Goal: Transaction & Acquisition: Purchase product/service

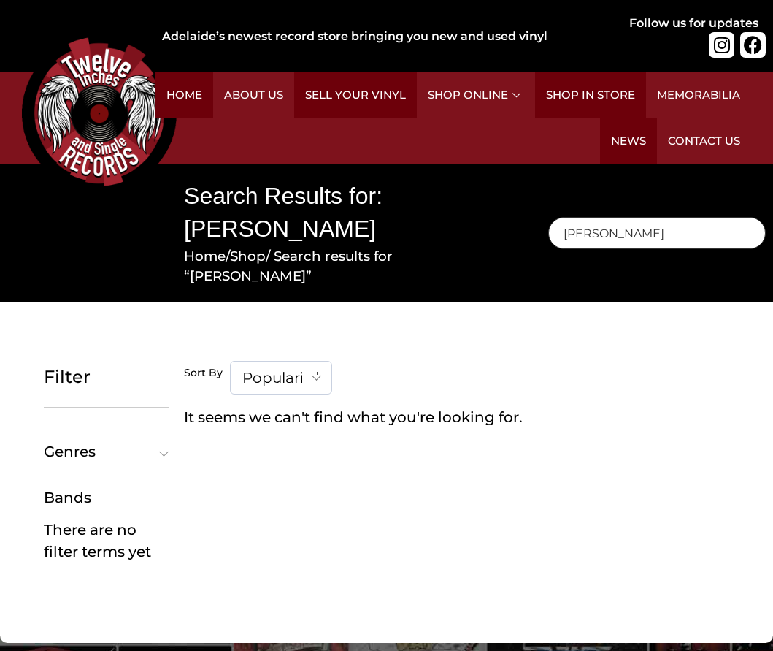
drag, startPoint x: 647, startPoint y: 234, endPoint x: 466, endPoint y: 214, distance: 182.3
click at [466, 214] on div "Search Results for: [PERSON_NAME] Home / Shop / Search results for “[PERSON_NAM…" at bounding box center [386, 233] width 773 height 139
paste input "arcane"
type input "arcane"
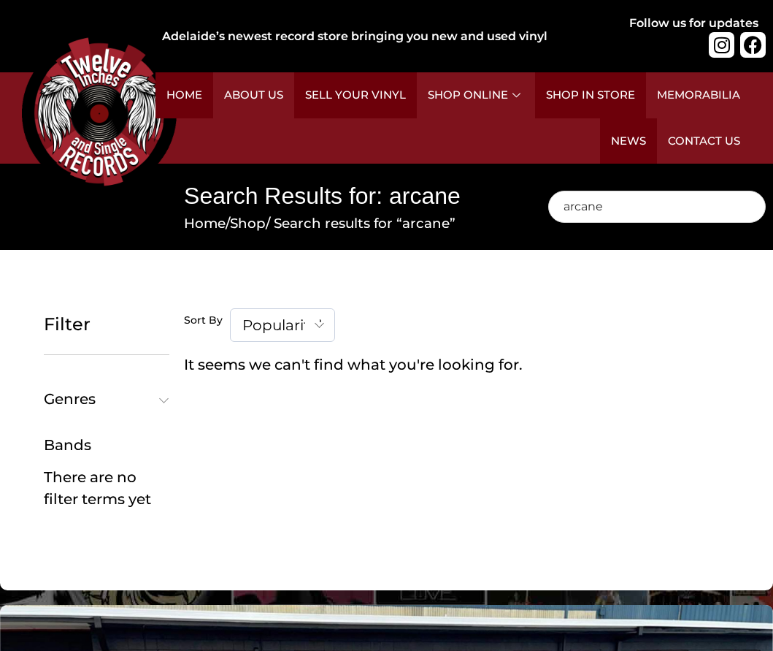
click at [101, 61] on img at bounding box center [99, 113] width 155 height 155
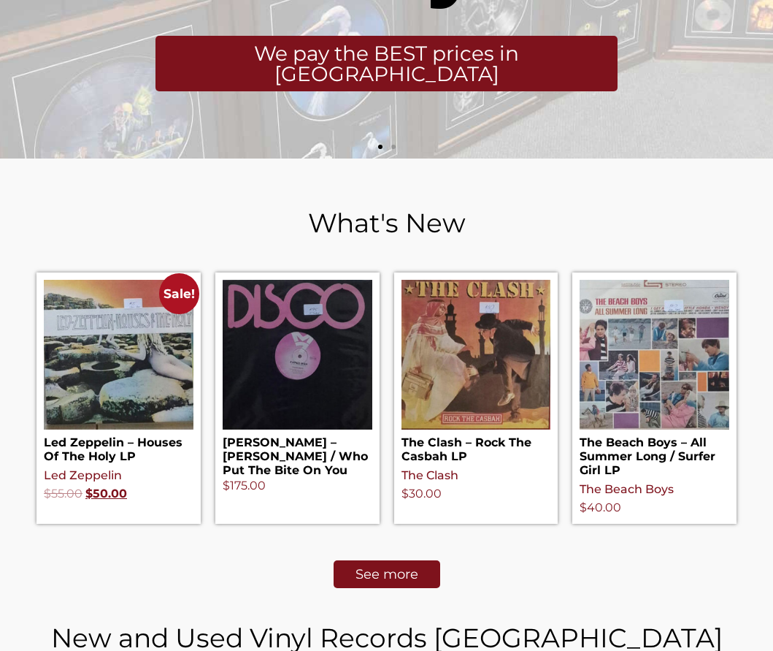
scroll to position [521, 0]
